Goal: Information Seeking & Learning: Learn about a topic

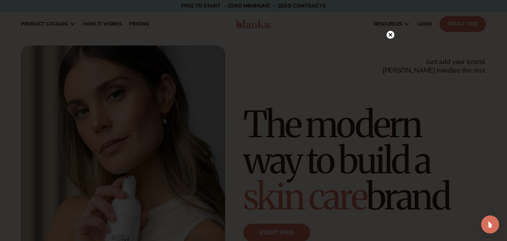
click at [390, 34] on circle at bounding box center [391, 35] width 8 height 8
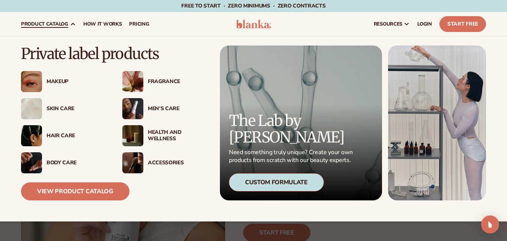
click at [40, 24] on span "product catalog" at bounding box center [44, 24] width 47 height 6
click at [57, 82] on div "Makeup" at bounding box center [77, 81] width 61 height 6
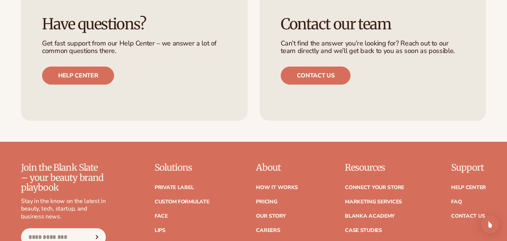
scroll to position [1276, 0]
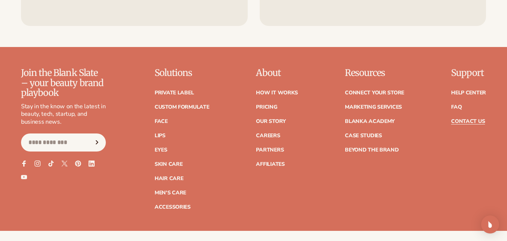
click at [462, 120] on link "Contact Us" at bounding box center [468, 121] width 34 height 5
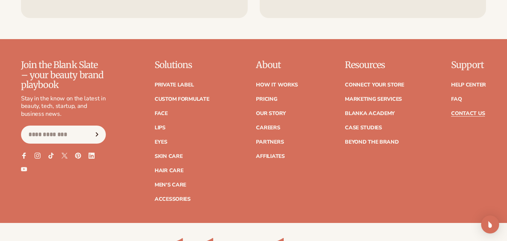
scroll to position [676, 0]
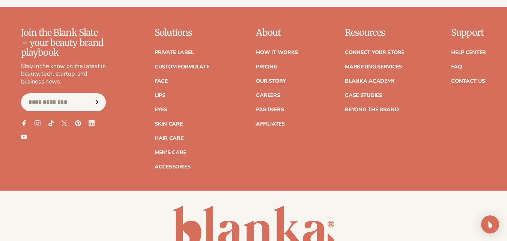
click at [266, 83] on link "Our Story" at bounding box center [271, 80] width 30 height 5
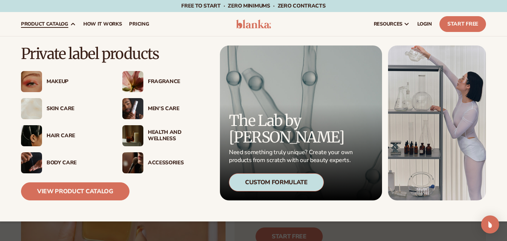
click at [53, 110] on div "Skin Care" at bounding box center [77, 108] width 61 height 6
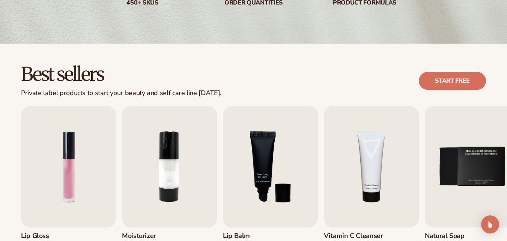
scroll to position [263, 0]
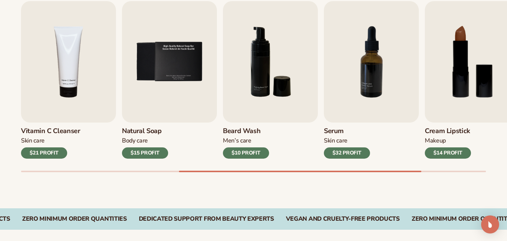
click at [45, 133] on h3 "Vitamin C Cleanser" at bounding box center [50, 131] width 59 height 8
click at [46, 156] on div "$21 PROFIT" at bounding box center [44, 152] width 46 height 11
click at [31, 141] on div "Skin Care" at bounding box center [50, 141] width 59 height 8
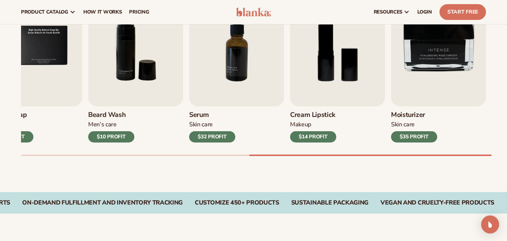
scroll to position [258, 0]
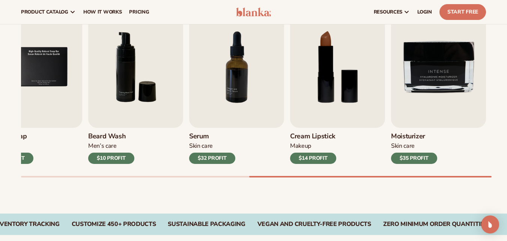
click at [218, 159] on div "$32 PROFIT" at bounding box center [212, 157] width 46 height 11
click at [217, 161] on div "$32 PROFIT" at bounding box center [212, 157] width 46 height 11
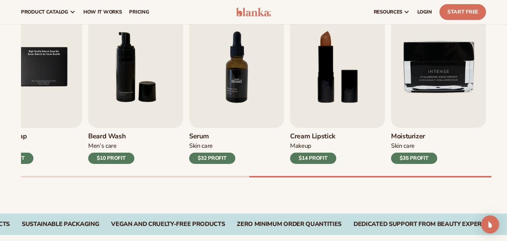
click at [209, 119] on img "7 / 9" at bounding box center [236, 66] width 95 height 121
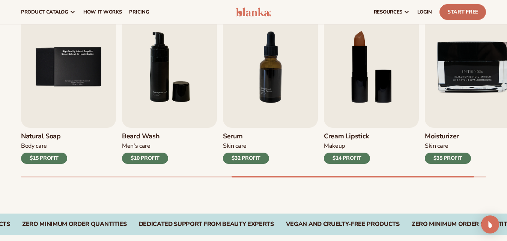
click at [464, 13] on link "Start Free" at bounding box center [463, 12] width 47 height 16
